Goal: Find specific page/section: Find specific page/section

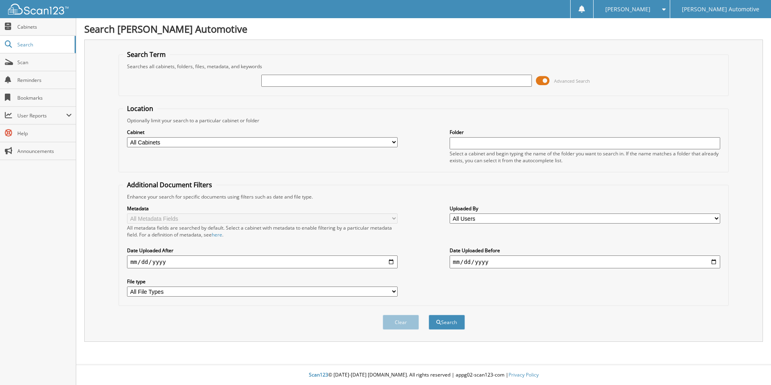
click at [356, 84] on input "text" at bounding box center [396, 81] width 271 height 12
type input "25853"
click at [429, 314] on button "Search" at bounding box center [447, 321] width 36 height 15
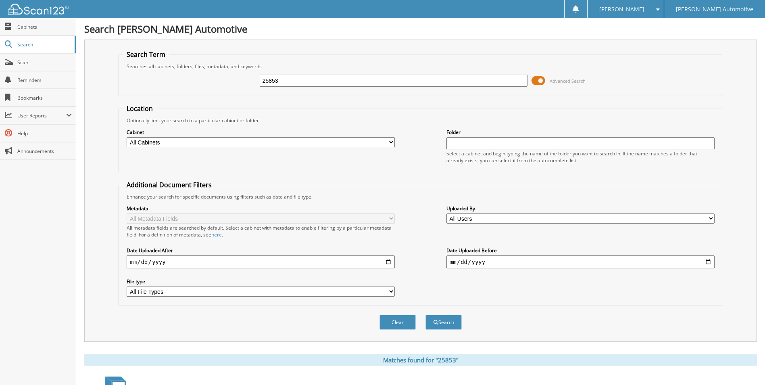
click at [537, 80] on span at bounding box center [538, 81] width 14 height 12
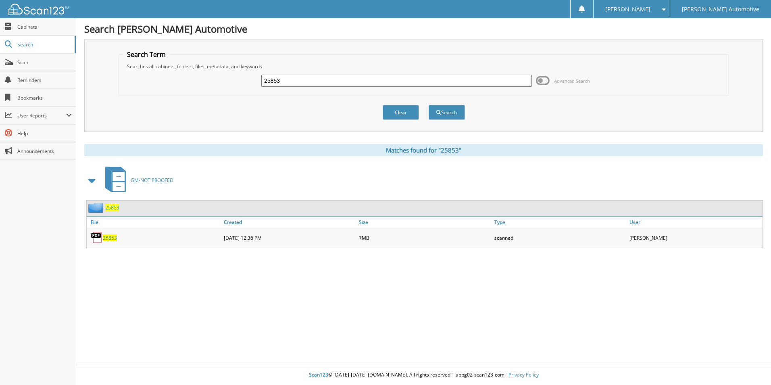
click at [110, 237] on span "25853" at bounding box center [110, 237] width 14 height 7
